Goal: Information Seeking & Learning: Find specific page/section

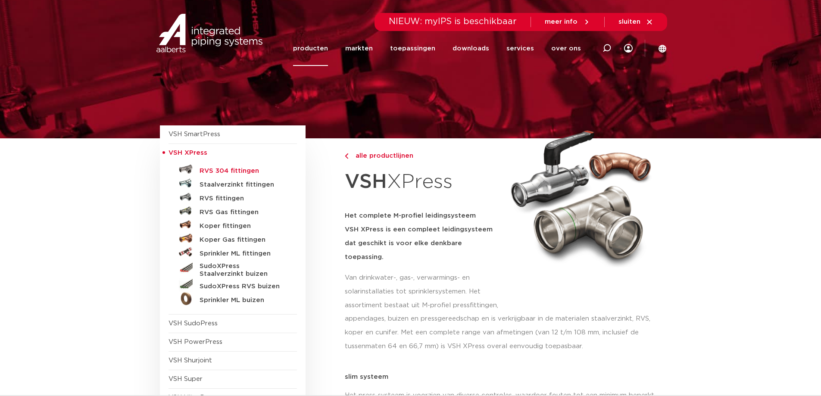
click at [200, 168] on h5 "RVS 304 fittingen" at bounding box center [241, 171] width 85 height 8
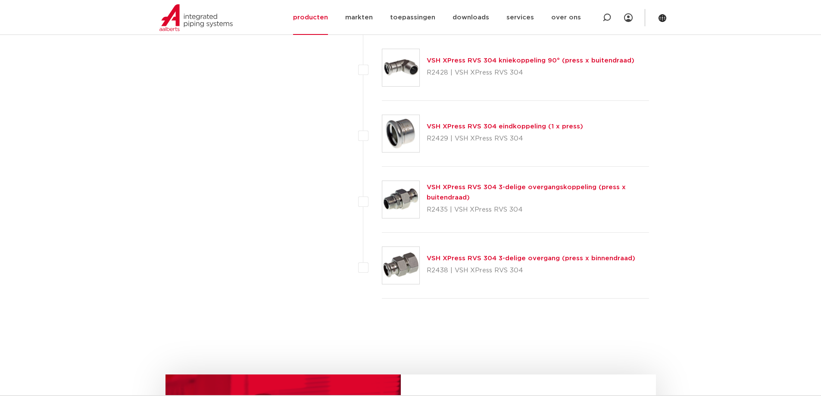
scroll to position [1249, 0]
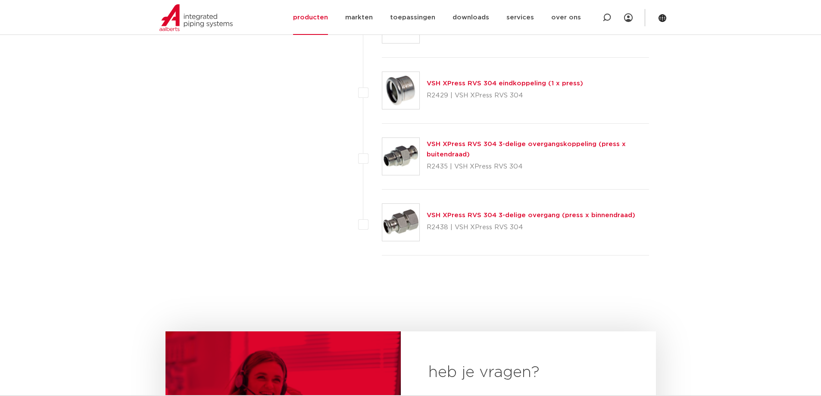
click at [507, 146] on link "VSH XPress RVS 304 3-delige overgangskoppeling (press x buitendraad)" at bounding box center [525, 149] width 199 height 17
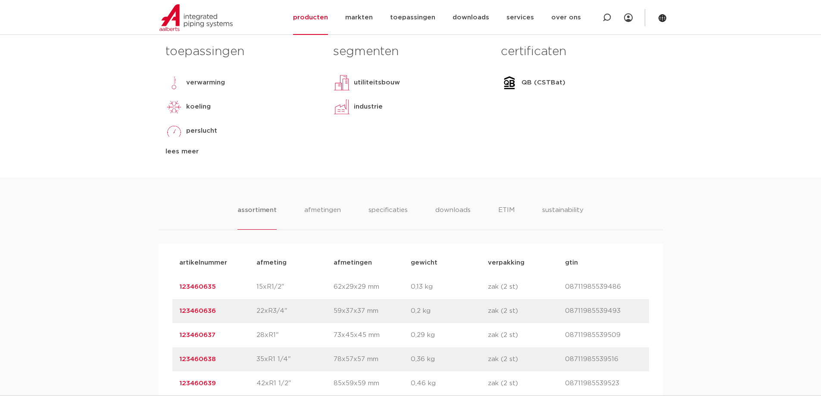
scroll to position [474, 0]
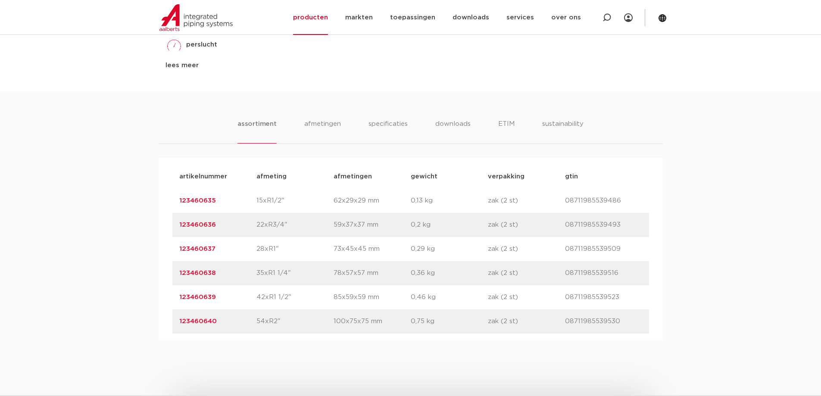
drag, startPoint x: 189, startPoint y: 299, endPoint x: 227, endPoint y: 301, distance: 37.5
click at [227, 301] on div "artikelnummer 123460639 afmeting 42xR1 1/2" afmetingen 85x59x59 mm gewicht 0,46…" at bounding box center [410, 297] width 476 height 24
copy link "123460639"
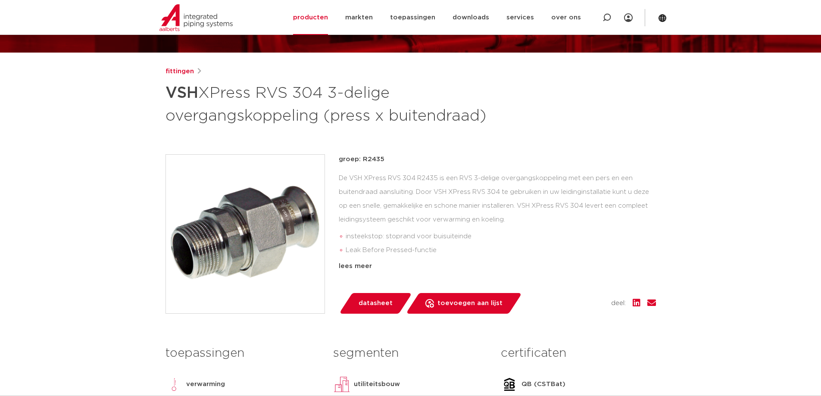
scroll to position [0, 0]
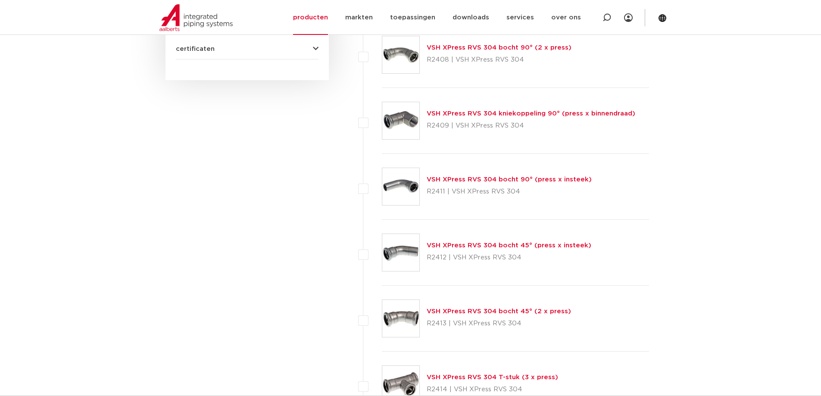
scroll to position [689, 0]
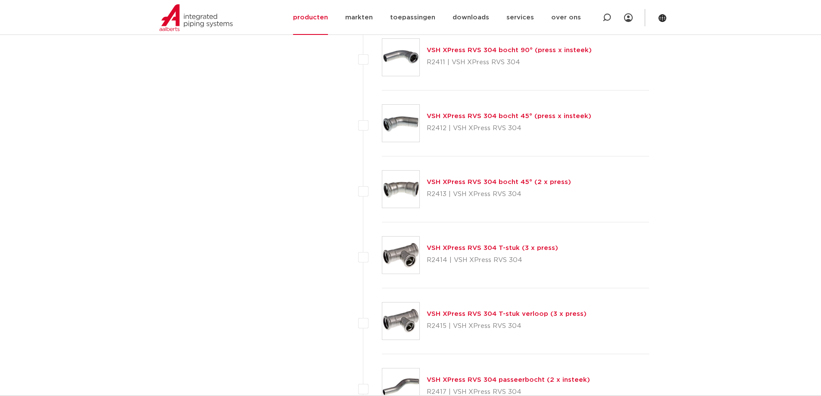
click at [493, 314] on link "VSH XPress RVS 304 T-stuk verloop (3 x press)" at bounding box center [506, 314] width 160 height 6
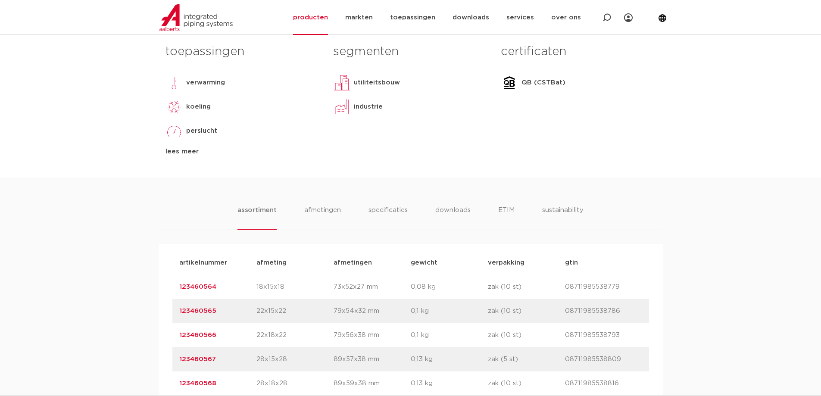
scroll to position [560, 0]
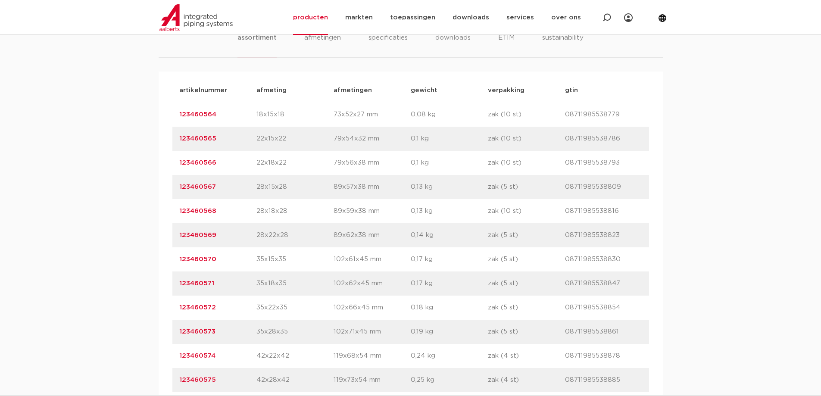
drag, startPoint x: 179, startPoint y: 262, endPoint x: 217, endPoint y: 260, distance: 38.4
click at [217, 260] on div "artikelnummer 123460570 afmeting 35x15x35 afmetingen 102x61x45 mm gewicht 0,17 …" at bounding box center [410, 259] width 476 height 24
copy link "123460570"
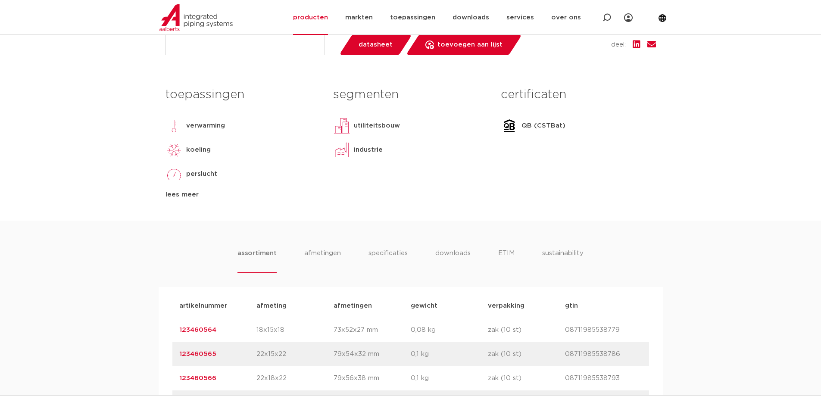
scroll to position [172, 0]
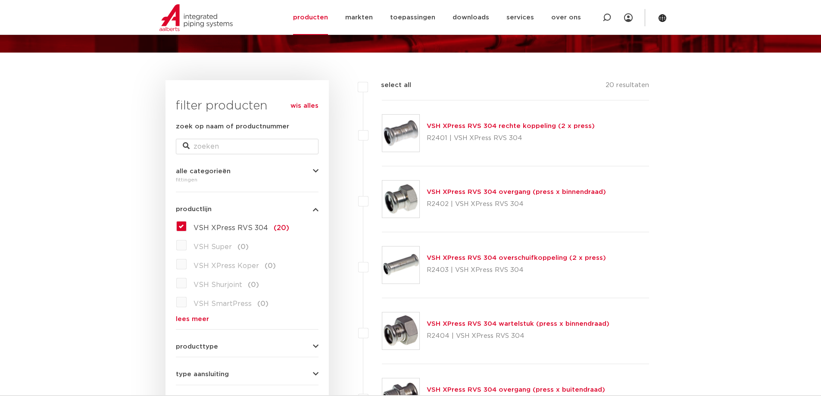
scroll to position [302, 0]
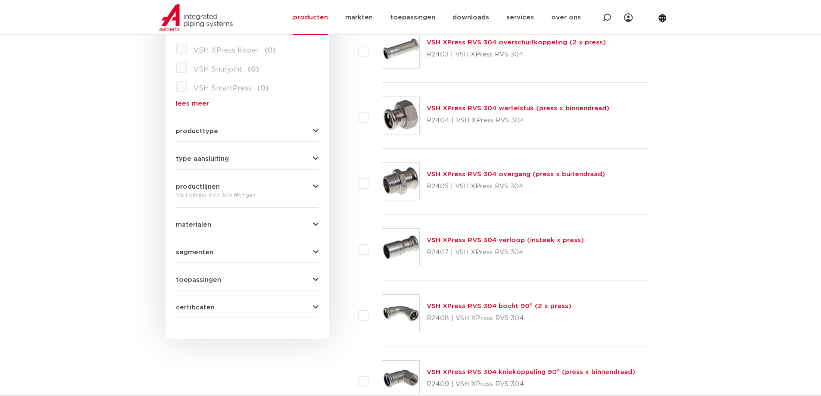
click at [285, 155] on div "type aansluiting press (19) buiseind (4) Rp - binnendraad cilindrisch (BSPT) (4…" at bounding box center [247, 155] width 143 height 13
click at [311, 156] on button "type aansluiting" at bounding box center [247, 158] width 143 height 6
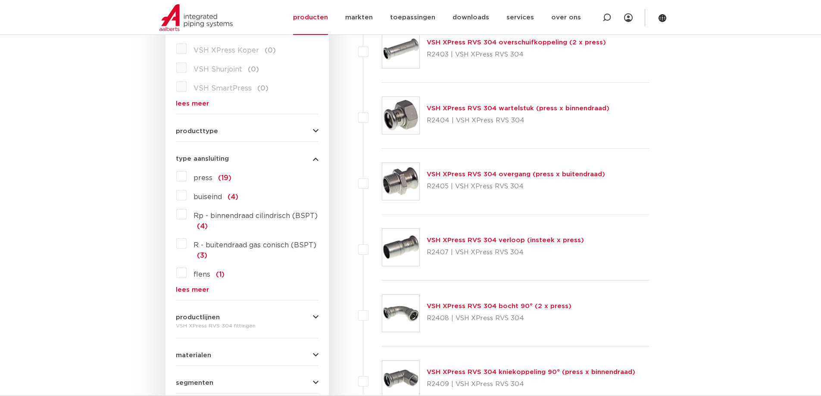
click at [253, 213] on span "Rp - binnendraad cilindrisch (BSPT)" at bounding box center [255, 215] width 124 height 7
click at [0, 0] on input "Rp - binnendraad cilindrisch (BSPT) (4)" at bounding box center [0, 0] width 0 height 0
click at [255, 216] on span "Rp - binnendraad cilindrisch (BSPT)" at bounding box center [255, 215] width 124 height 7
click at [0, 0] on input "Rp - binnendraad cilindrisch (BSPT) (4)" at bounding box center [0, 0] width 0 height 0
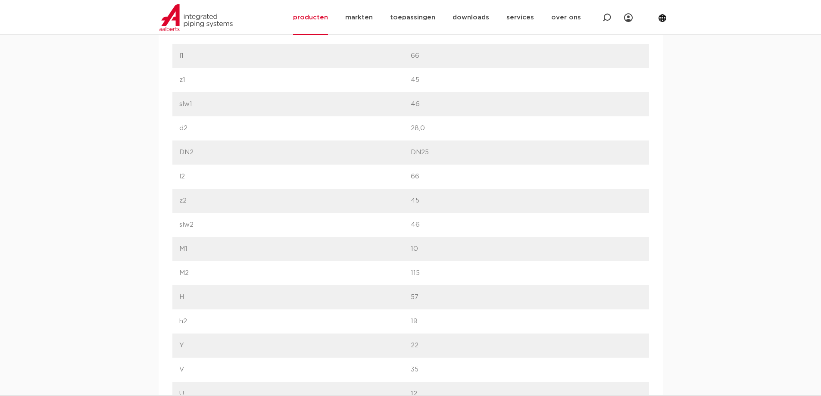
scroll to position [689, 0]
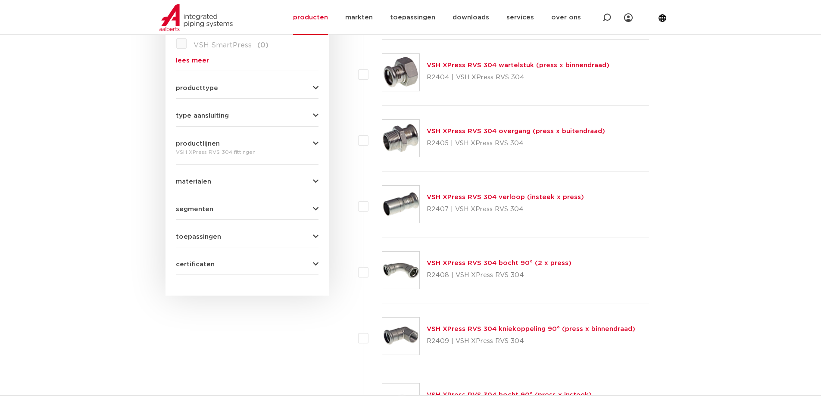
scroll to position [86, 0]
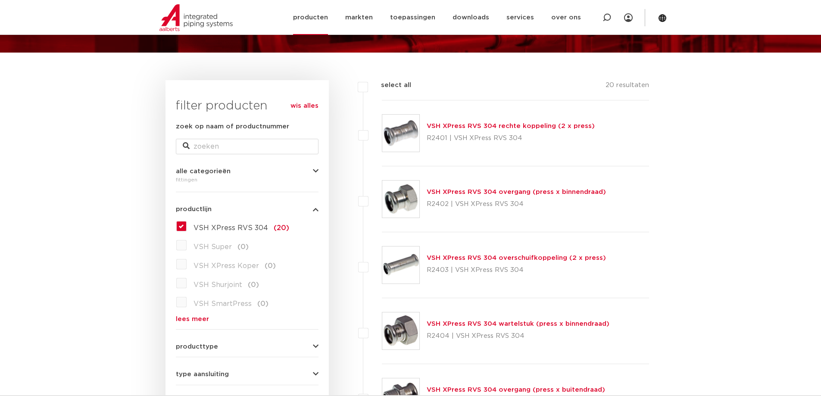
click at [320, 16] on link "producten" at bounding box center [310, 17] width 35 height 35
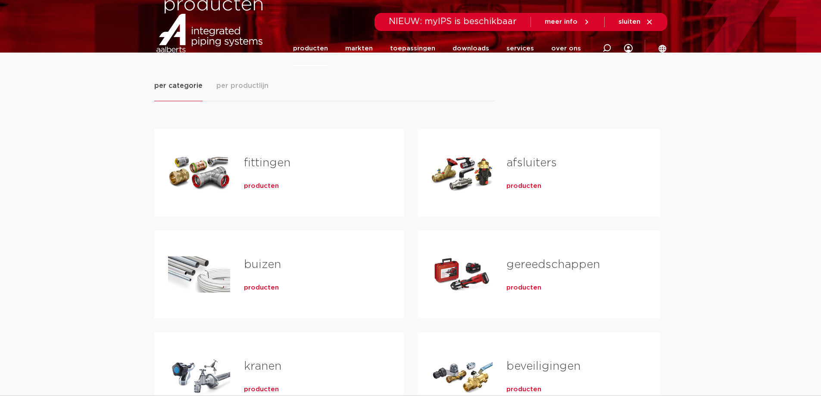
scroll to position [129, 0]
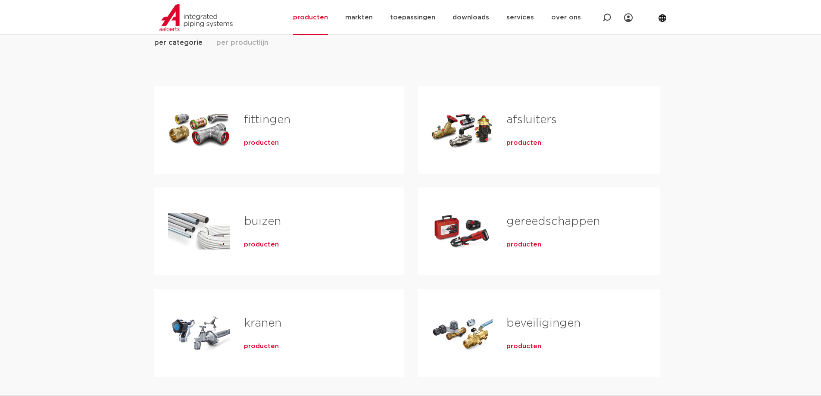
click at [217, 127] on div "Tabs. Open items met enter of spatie, sluit af met escape en navigeer met de pi…" at bounding box center [199, 129] width 62 height 60
click at [524, 142] on span "producten" at bounding box center [523, 143] width 35 height 9
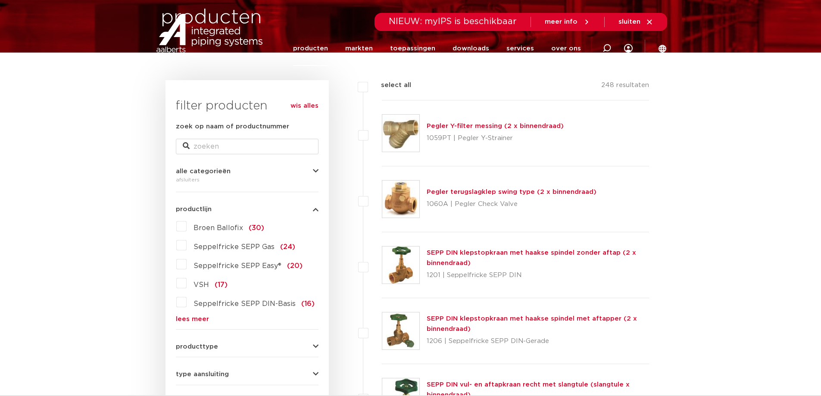
click at [197, 317] on link "lees meer" at bounding box center [247, 319] width 143 height 6
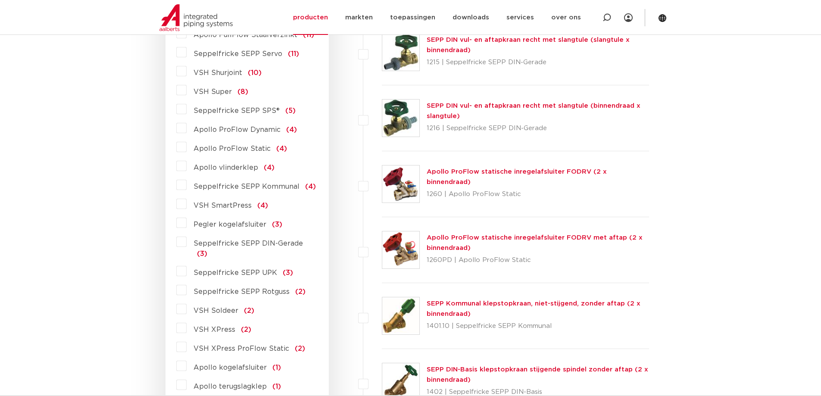
scroll to position [517, 0]
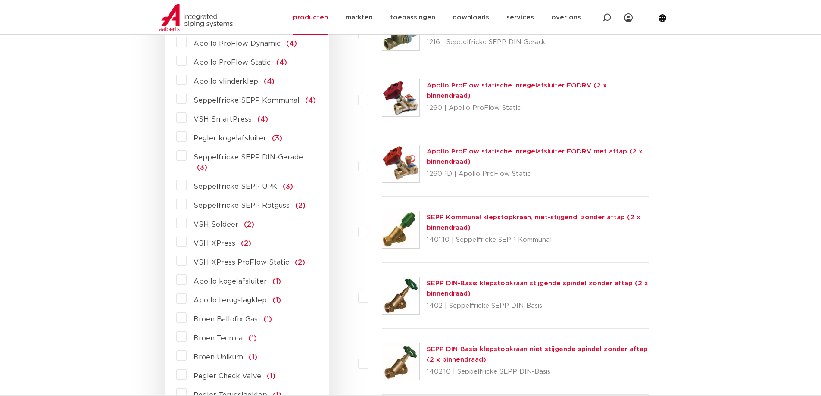
click at [215, 240] on span "VSH XPress" at bounding box center [214, 243] width 42 height 7
click at [0, 0] on input "VSH XPress (2)" at bounding box center [0, 0] width 0 height 0
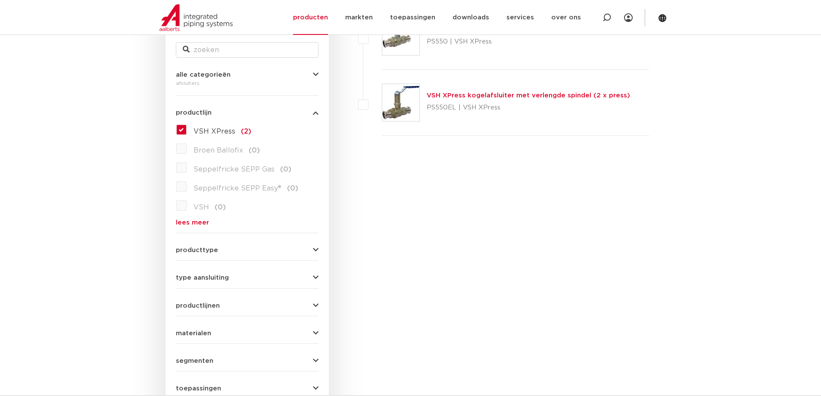
scroll to position [140, 0]
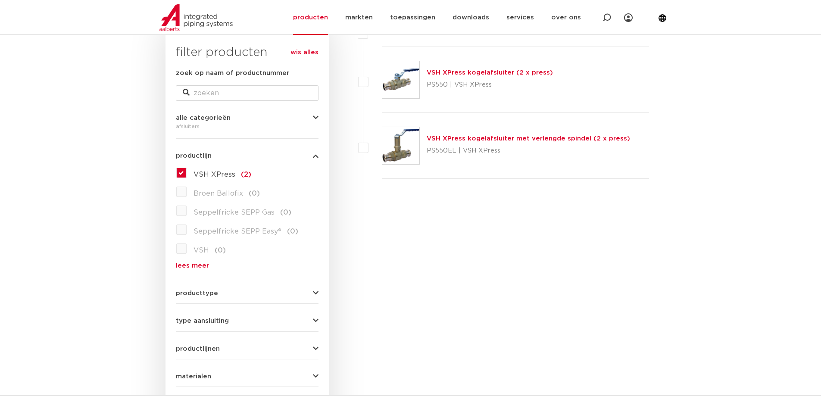
click at [476, 74] on link "VSH XPress kogelafsluiter (2 x press)" at bounding box center [489, 72] width 126 height 6
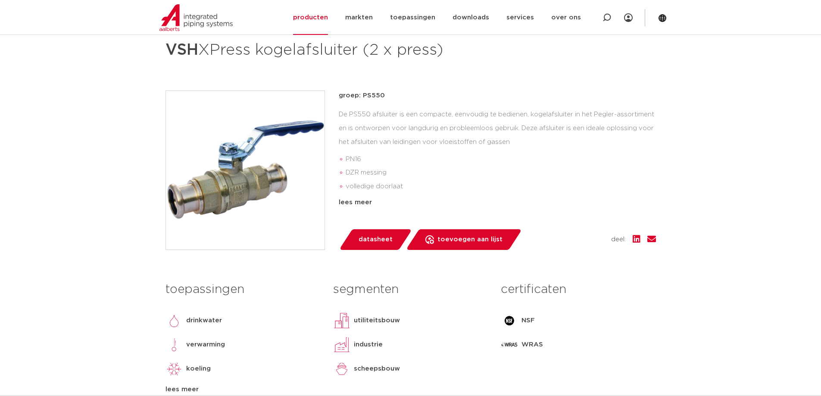
scroll to position [172, 0]
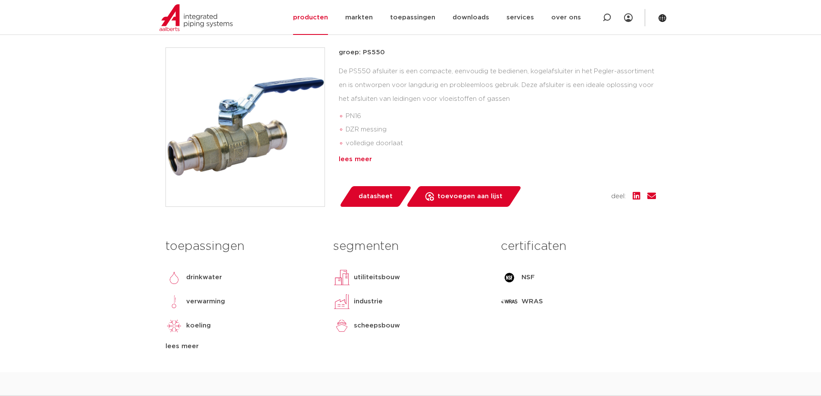
click at [354, 159] on div "lees meer" at bounding box center [497, 159] width 317 height 10
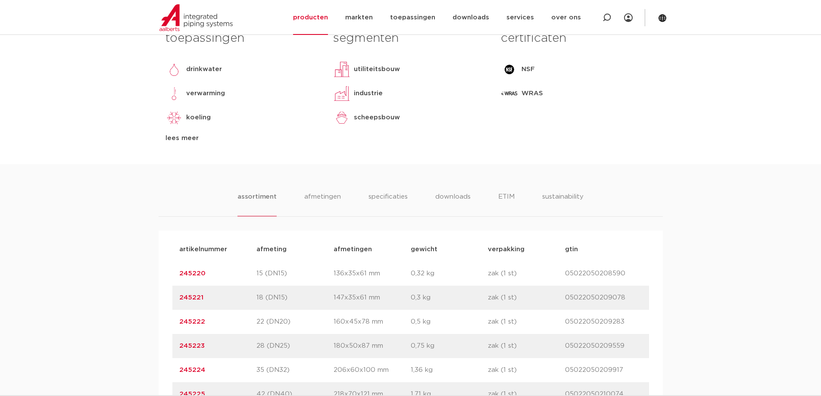
scroll to position [517, 0]
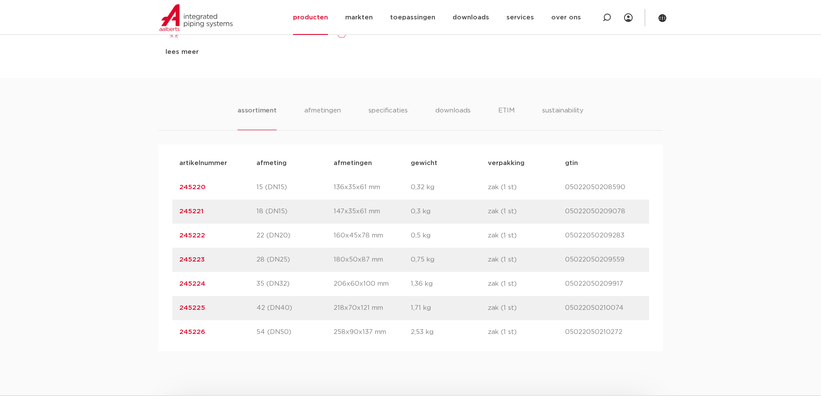
drag, startPoint x: 176, startPoint y: 286, endPoint x: 210, endPoint y: 285, distance: 34.0
click at [210, 285] on div "artikelnummer 245224 afmeting 35 (DN32) afmetingen 206x60x100 mm gewicht 1,36 k…" at bounding box center [410, 284] width 476 height 24
copy link "245224"
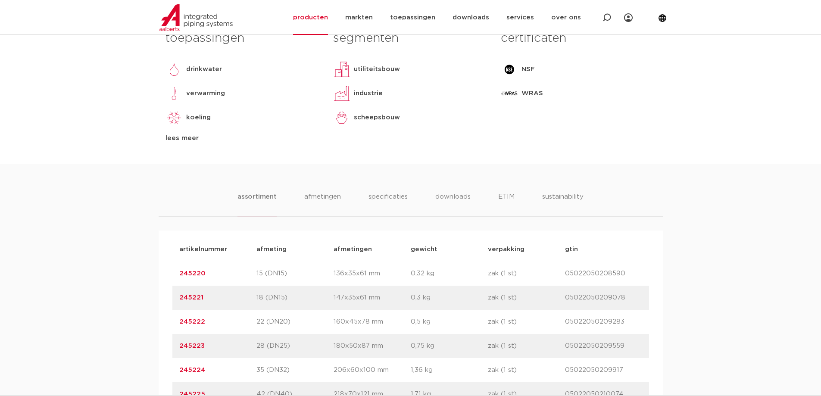
scroll to position [388, 0]
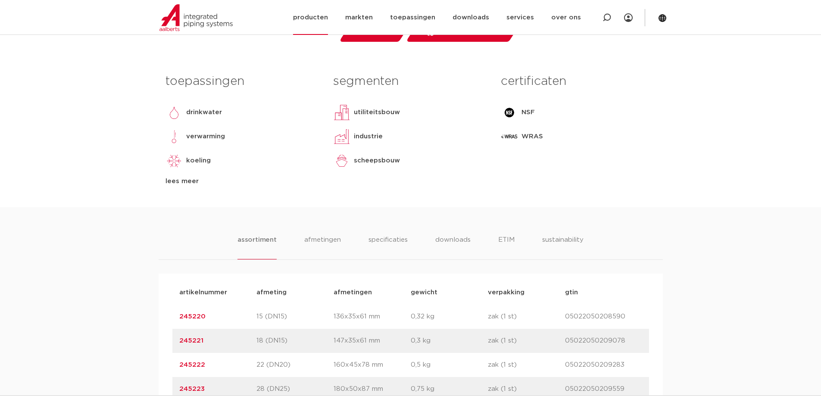
click at [323, 16] on link "producten" at bounding box center [310, 17] width 35 height 35
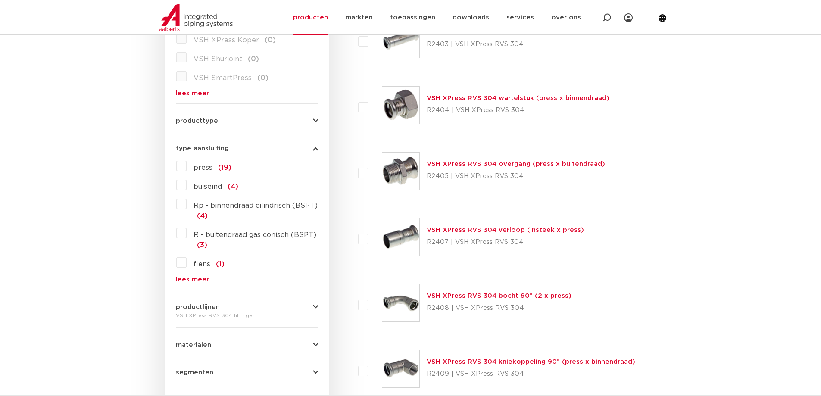
click at [465, 98] on link "VSH XPress RVS 304 wartelstuk (press x binnendraad)" at bounding box center [517, 98] width 183 height 6
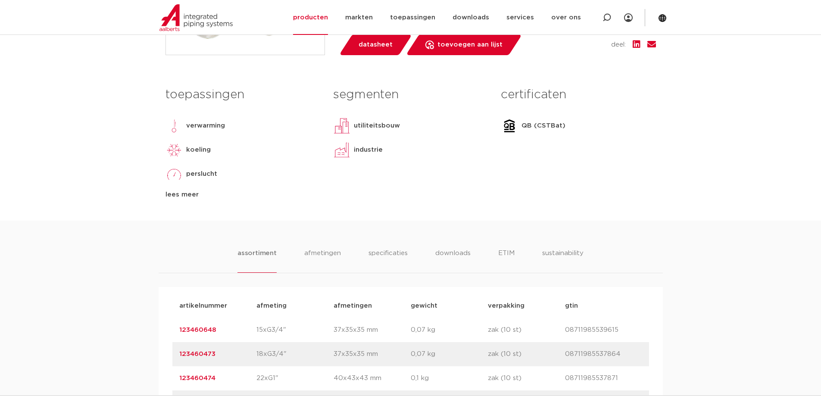
scroll to position [517, 0]
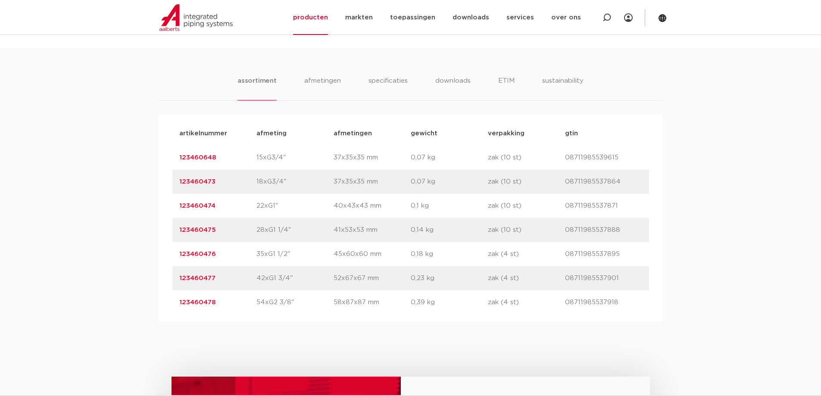
drag, startPoint x: 177, startPoint y: 255, endPoint x: 225, endPoint y: 256, distance: 48.3
click at [225, 256] on div "artikelnummer 123460476 afmeting 35xG1 1/2" [GEOGRAPHIC_DATA] 45x60x60 mm gewic…" at bounding box center [410, 254] width 476 height 24
copy link "123460476"
click at [153, 258] on div "assortiment afmetingen specificaties downloads ETIM sustainability assortiment …" at bounding box center [410, 184] width 821 height 273
drag, startPoint x: 175, startPoint y: 252, endPoint x: 222, endPoint y: 249, distance: 47.0
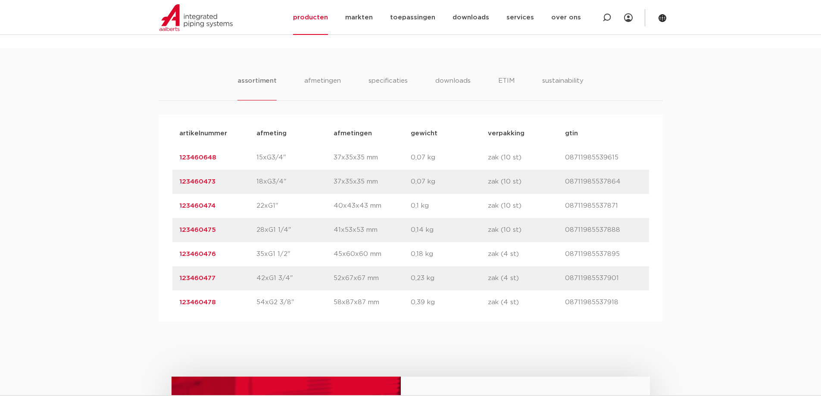
click at [222, 249] on div "artikelnummer 123460476 afmeting 35xG1 1/2" afmetingen 45x60x60 mm gewicht 0,18…" at bounding box center [410, 254] width 476 height 24
copy link "123460476"
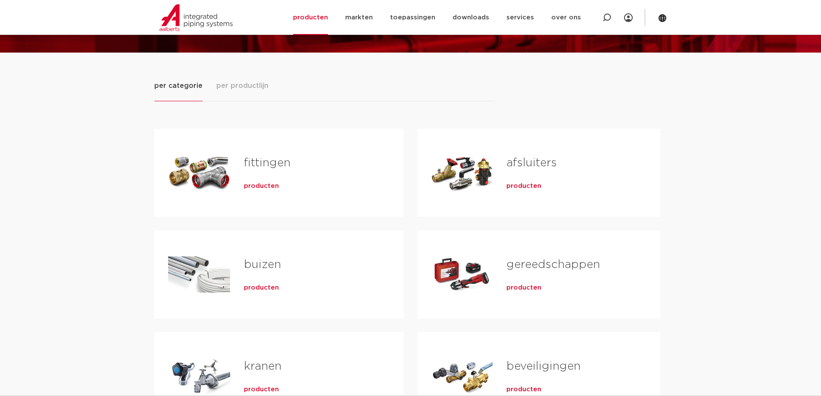
click at [258, 159] on link "fittingen" at bounding box center [267, 162] width 47 height 11
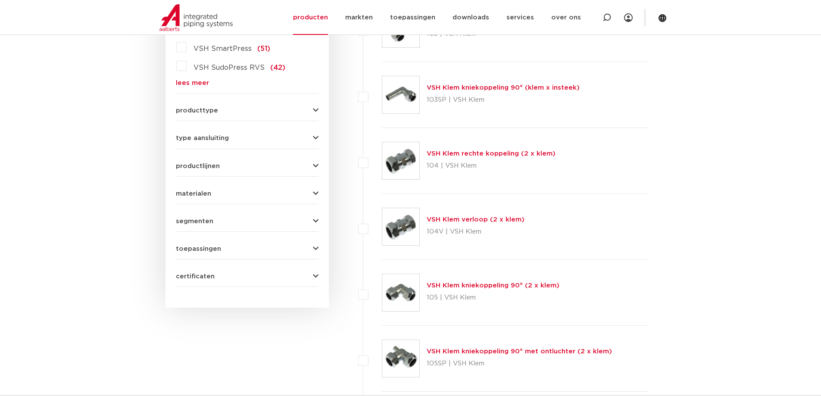
click at [201, 82] on link "lees meer" at bounding box center [247, 83] width 143 height 6
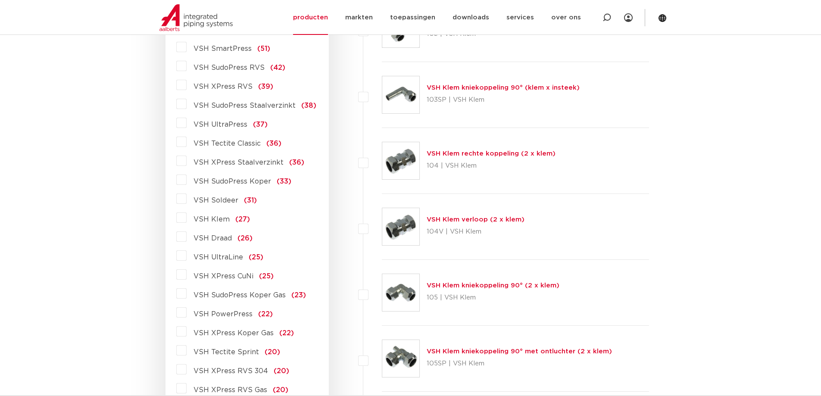
click at [219, 371] on span "VSH XPress RVS 304" at bounding box center [230, 370] width 75 height 7
click at [0, 0] on input "VSH XPress RVS 304 (20)" at bounding box center [0, 0] width 0 height 0
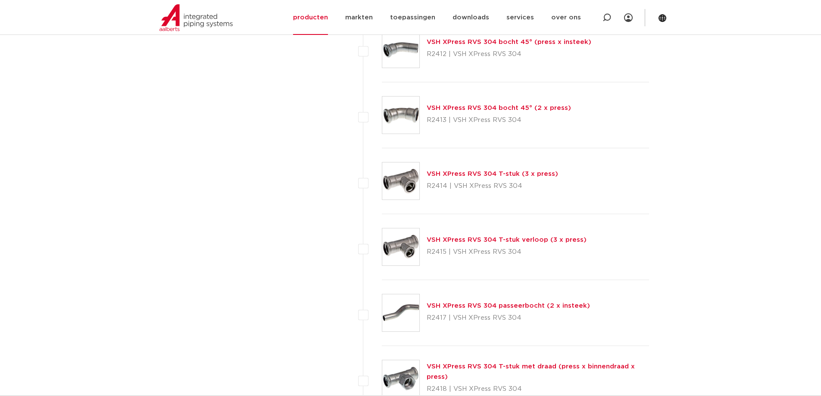
scroll to position [806, 0]
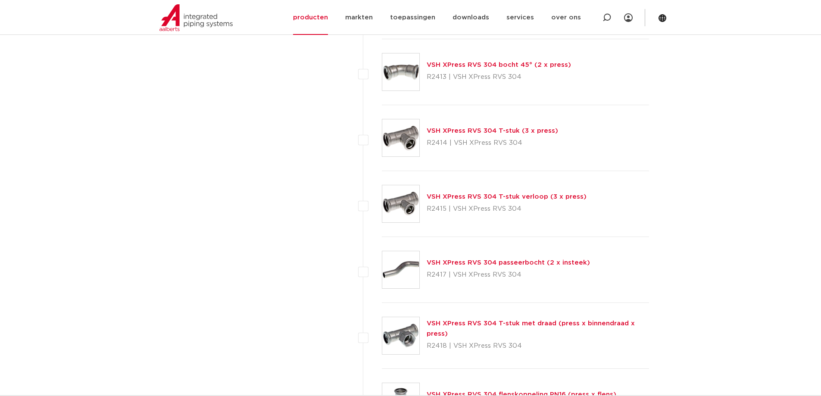
click at [527, 323] on link "VSH XPress RVS 304 T-stuk met draad (press x binnendraad x press)" at bounding box center [530, 328] width 208 height 17
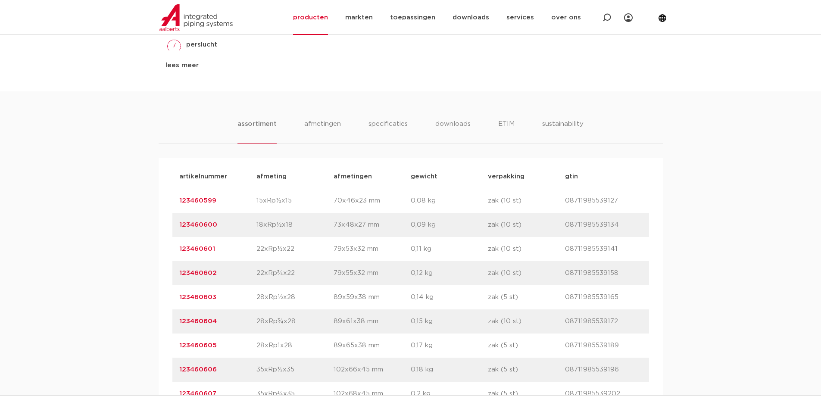
scroll to position [560, 0]
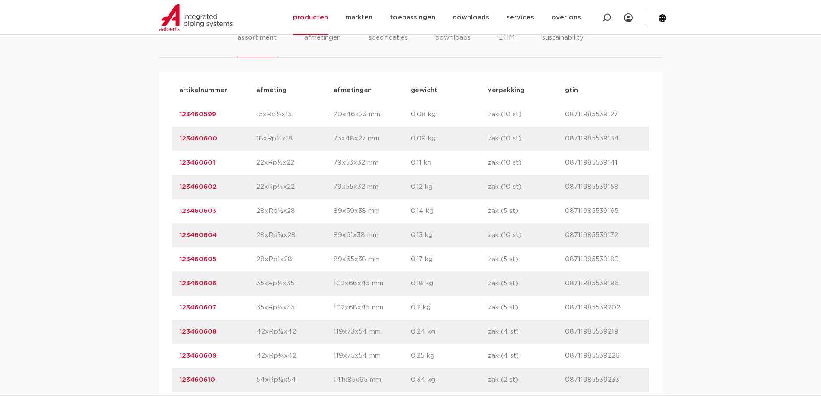
drag, startPoint x: 175, startPoint y: 282, endPoint x: 222, endPoint y: 281, distance: 46.5
click at [222, 281] on div "artikelnummer 123460606 afmeting 35xRp½x35 afmetingen 102x66x45 mm gewicht 0,18…" at bounding box center [410, 283] width 476 height 24
copy link "123460606"
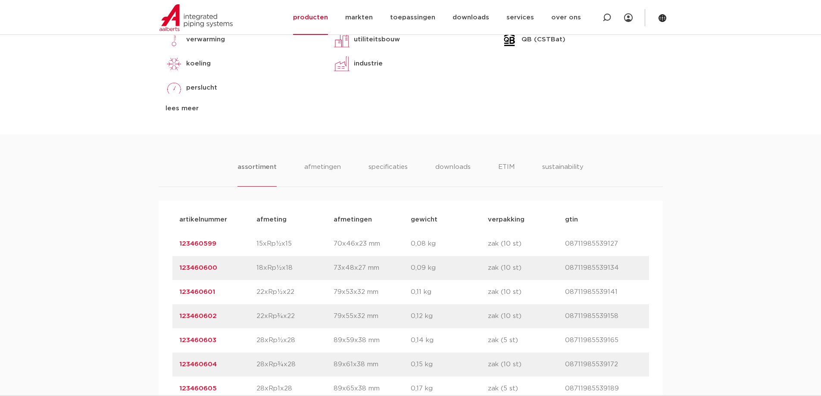
scroll to position [388, 0]
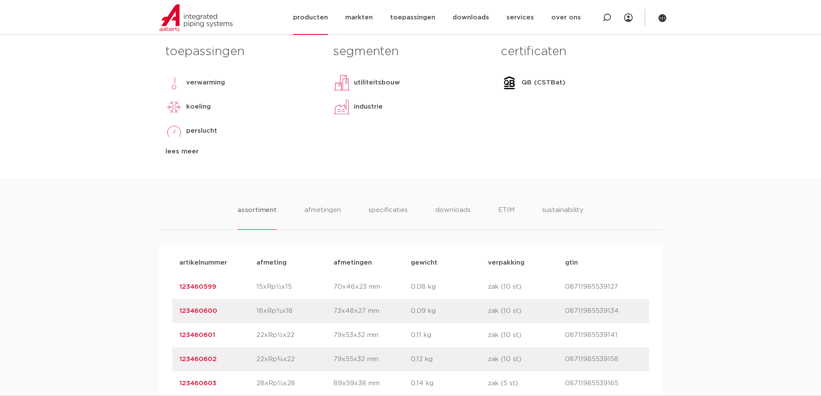
click at [313, 19] on link "producten" at bounding box center [310, 17] width 35 height 35
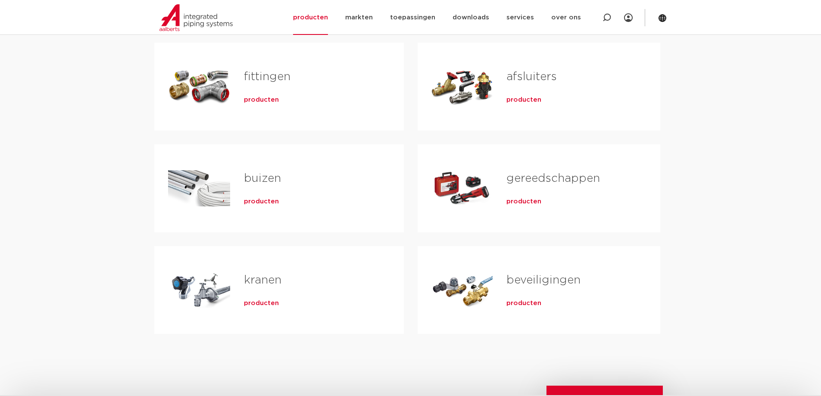
click at [196, 81] on div "Tabs. Open items met enter of spatie, sluit af met escape en navigeer met de pi…" at bounding box center [199, 86] width 62 height 60
click at [265, 101] on span "producten" at bounding box center [261, 100] width 35 height 9
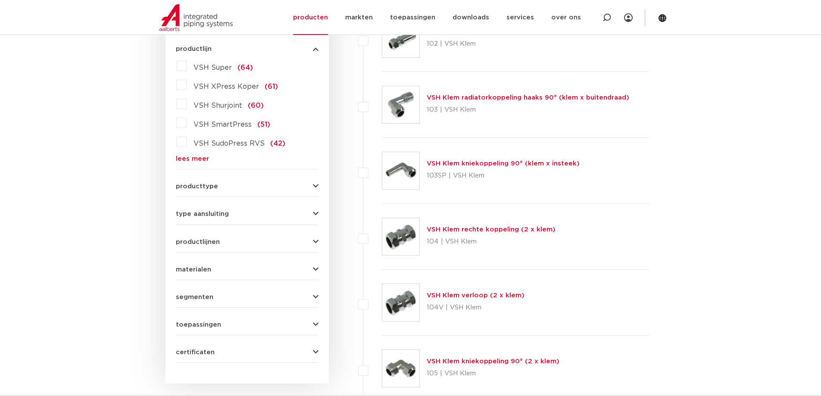
scroll to position [74, 0]
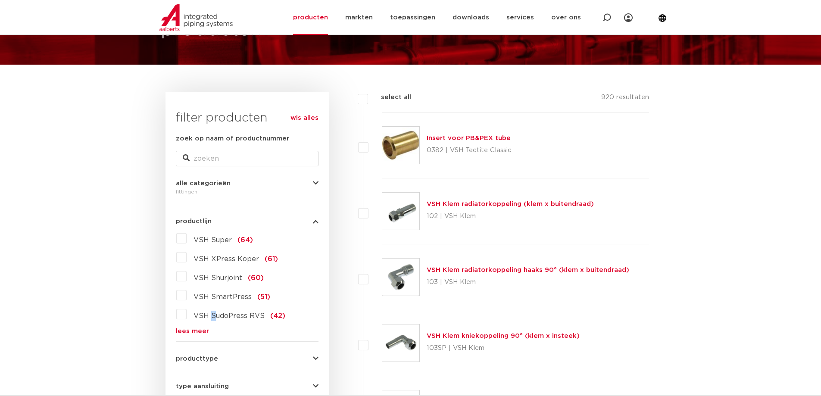
click at [212, 315] on span "VSH SudoPress RVS" at bounding box center [228, 315] width 71 height 7
click at [187, 315] on label "VSH SudoPress RVS (42)" at bounding box center [236, 314] width 99 height 14
click at [0, 0] on input "VSH SudoPress RVS (42)" at bounding box center [0, 0] width 0 height 0
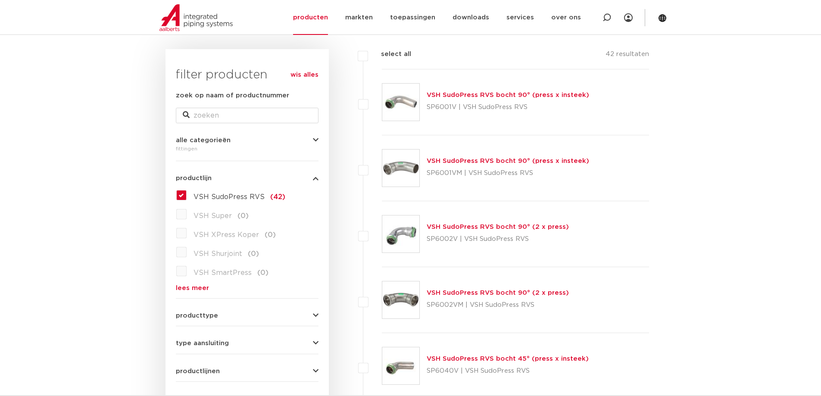
scroll to position [160, 0]
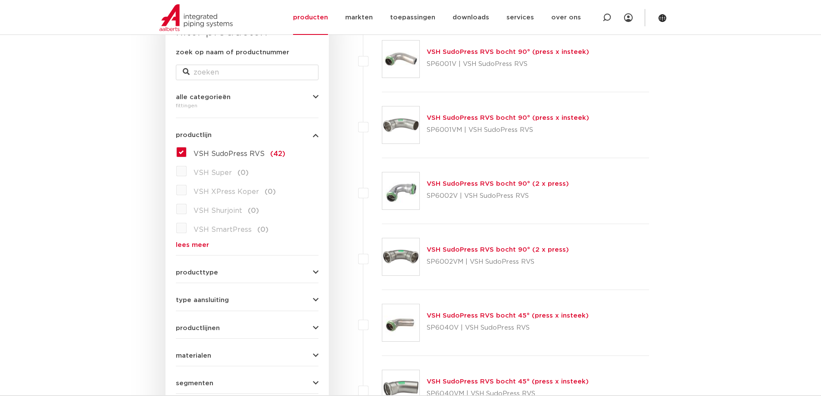
click at [491, 184] on link "VSH SudoPress RVS bocht 90° (2 x press)" at bounding box center [497, 183] width 142 height 6
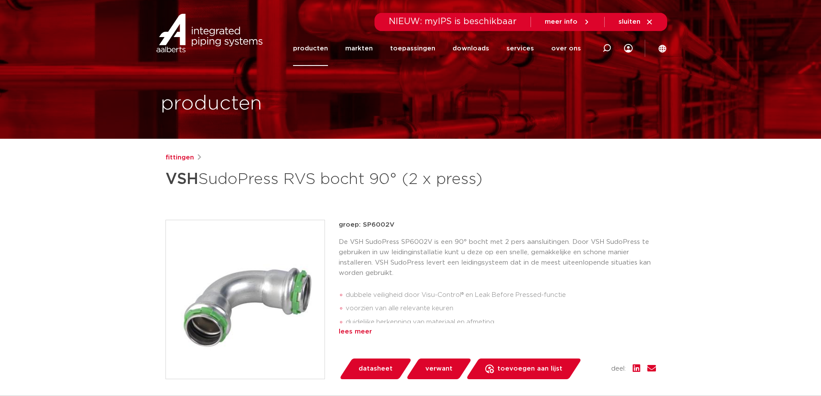
click at [363, 329] on div "lees meer" at bounding box center [497, 331] width 317 height 10
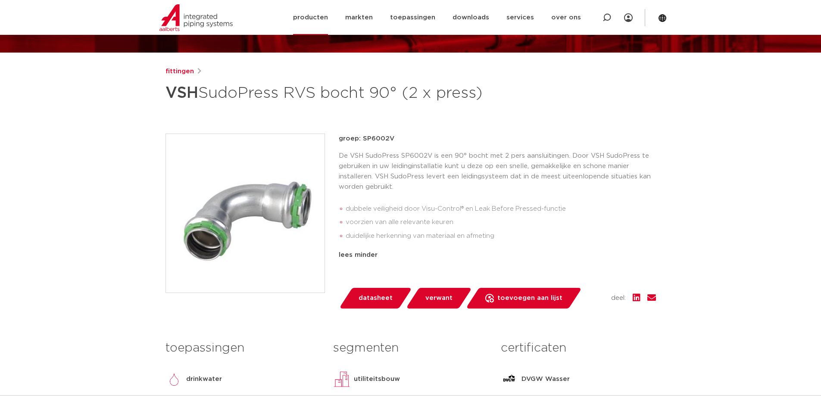
scroll to position [43, 0]
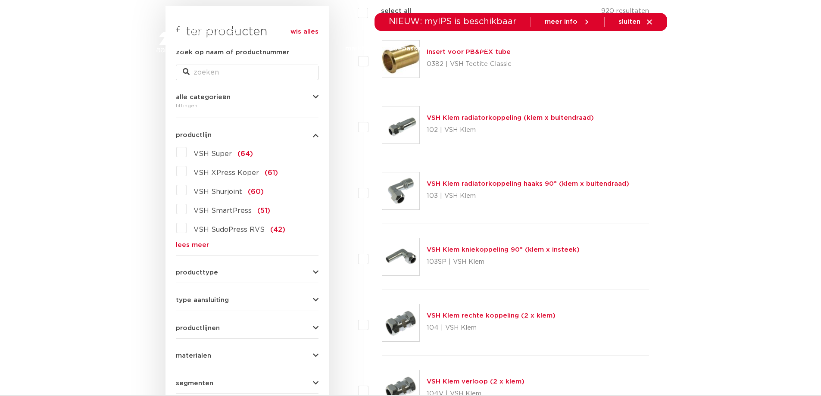
click at [184, 244] on link "lees meer" at bounding box center [247, 245] width 143 height 6
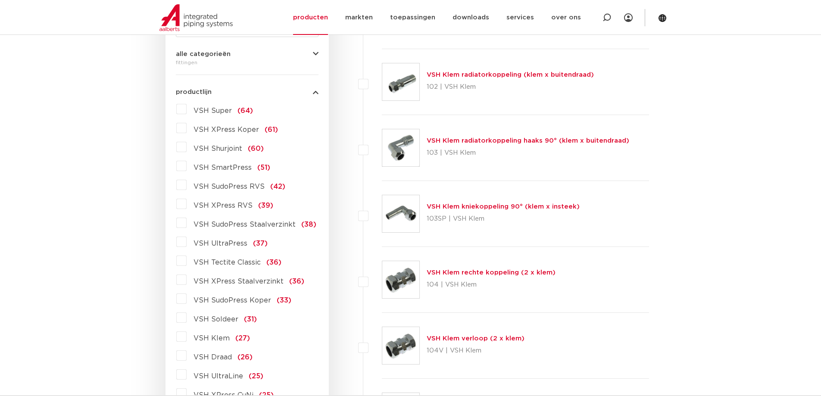
scroll to position [289, 0]
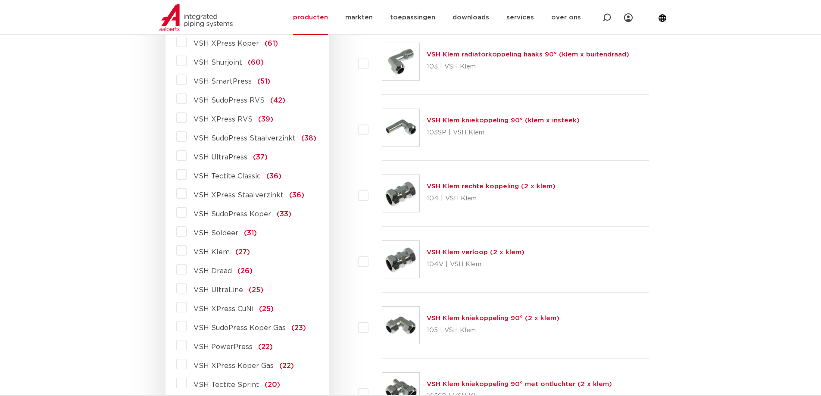
click at [187, 101] on label "VSH SudoPress RVS (42)" at bounding box center [236, 99] width 99 height 14
click at [0, 0] on input "VSH SudoPress RVS (42)" at bounding box center [0, 0] width 0 height 0
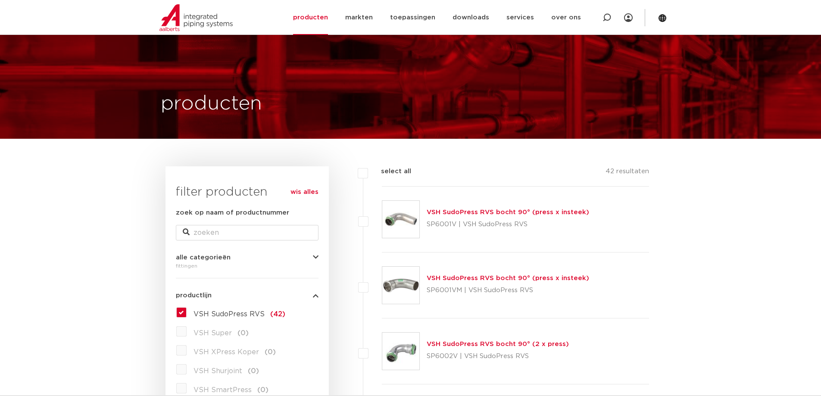
scroll to position [172, 0]
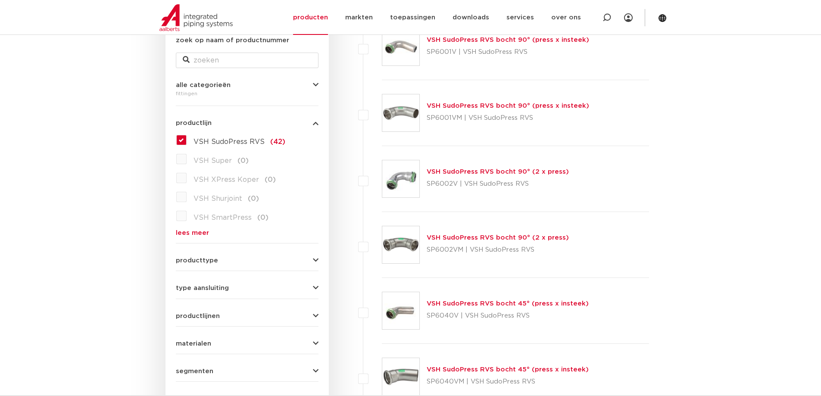
click at [187, 142] on label "VSH SudoPress RVS (42)" at bounding box center [236, 140] width 99 height 14
click at [0, 0] on input "VSH SudoPress RVS (42)" at bounding box center [0, 0] width 0 height 0
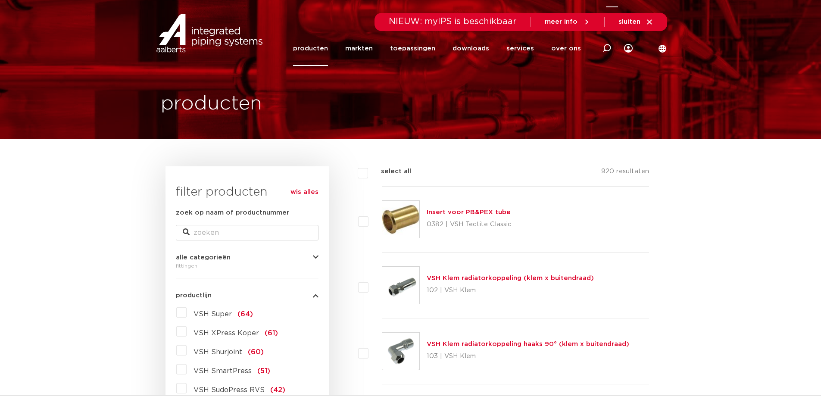
click at [611, 46] on div at bounding box center [606, 48] width 34 height 35
type input "insteekkoppeling rvs"
click button "Zoeken" at bounding box center [0, 0] width 0 height 0
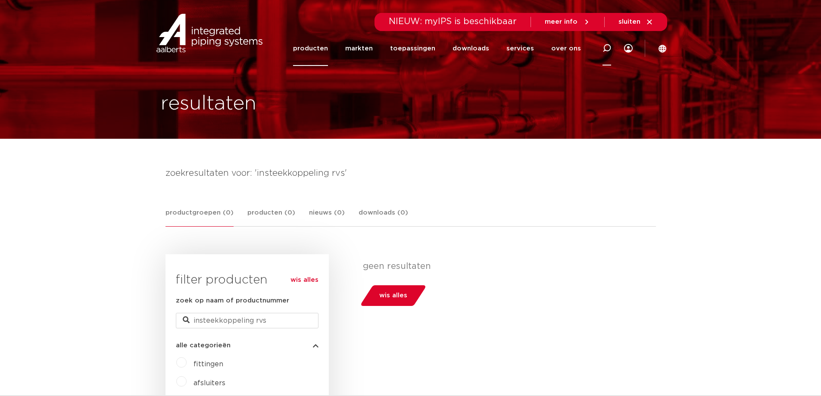
click at [609, 50] on icon at bounding box center [606, 48] width 9 height 9
type input "insteekkoppeling"
click button "Zoeken" at bounding box center [0, 0] width 0 height 0
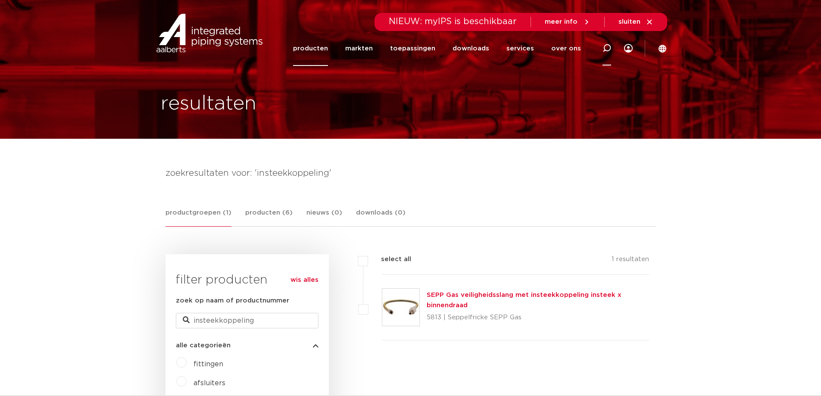
click at [608, 50] on icon at bounding box center [606, 48] width 9 height 9
type input "overgang pers"
click button "Zoeken" at bounding box center [0, 0] width 0 height 0
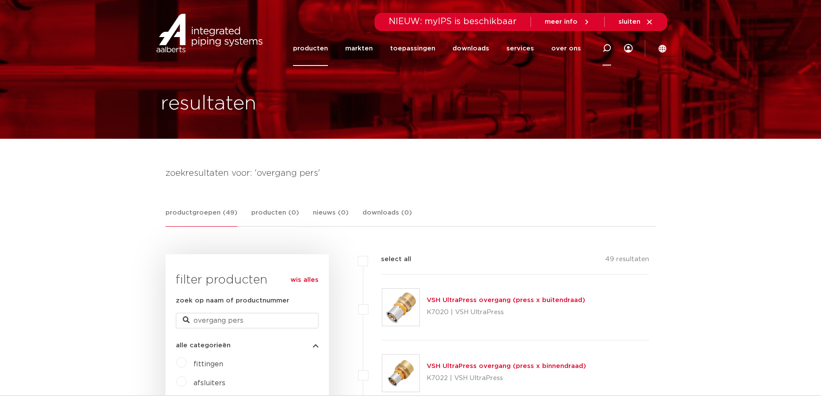
click at [609, 50] on icon at bounding box center [606, 48] width 9 height 9
type input "304 overgang"
click button "Zoeken" at bounding box center [0, 0] width 0 height 0
